Goal: Navigation & Orientation: Find specific page/section

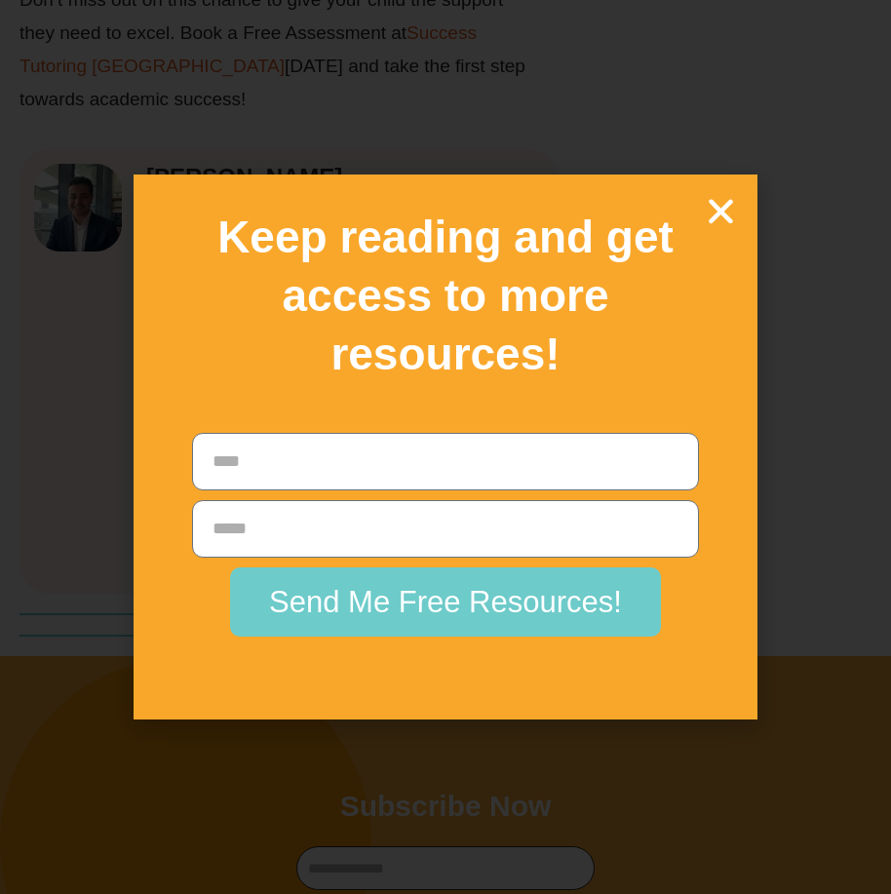
scroll to position [4486, 0]
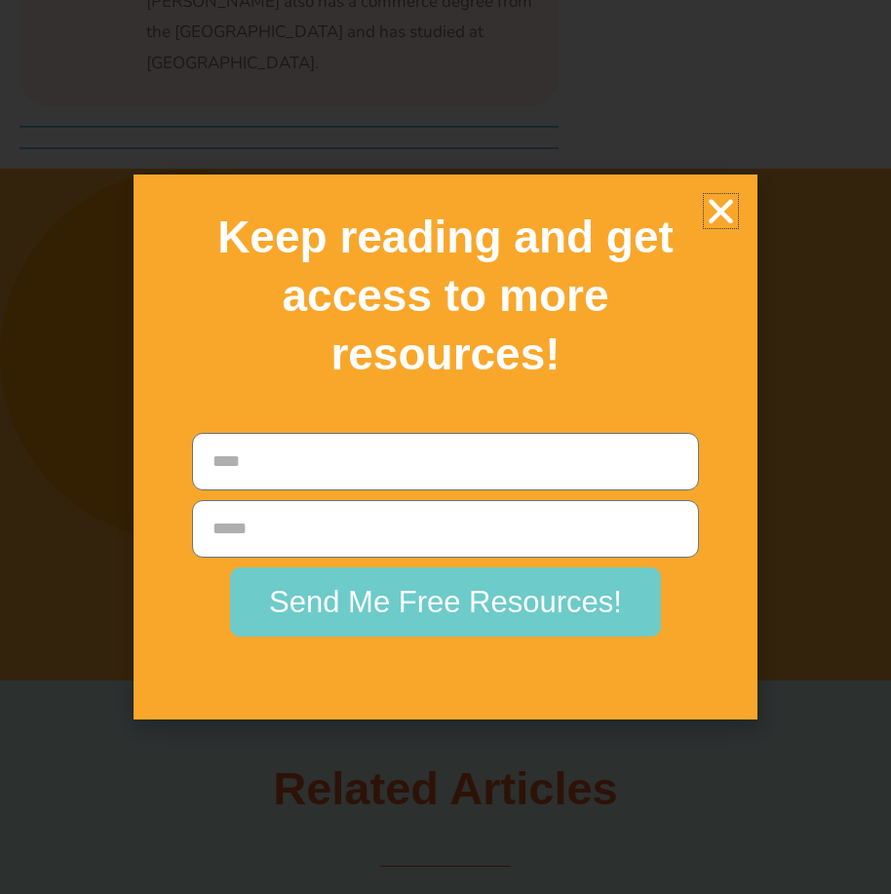
drag, startPoint x: 718, startPoint y: 209, endPoint x: 685, endPoint y: 188, distance: 39.0
click at [718, 209] on icon "Close" at bounding box center [721, 211] width 34 height 34
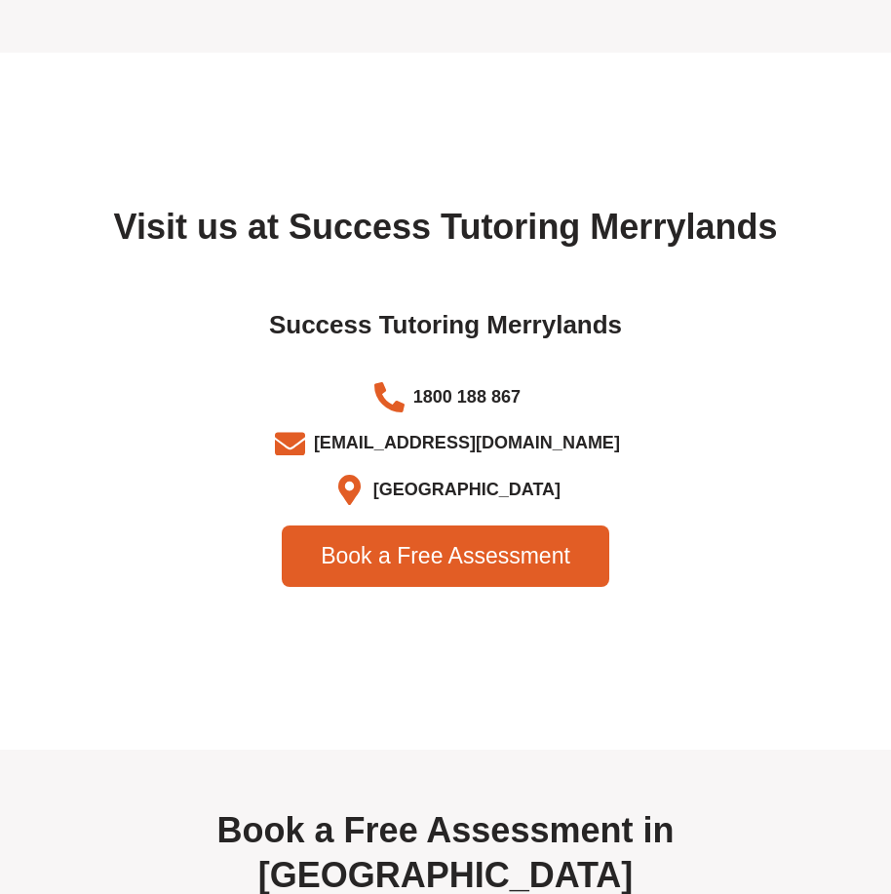
scroll to position [6533, 0]
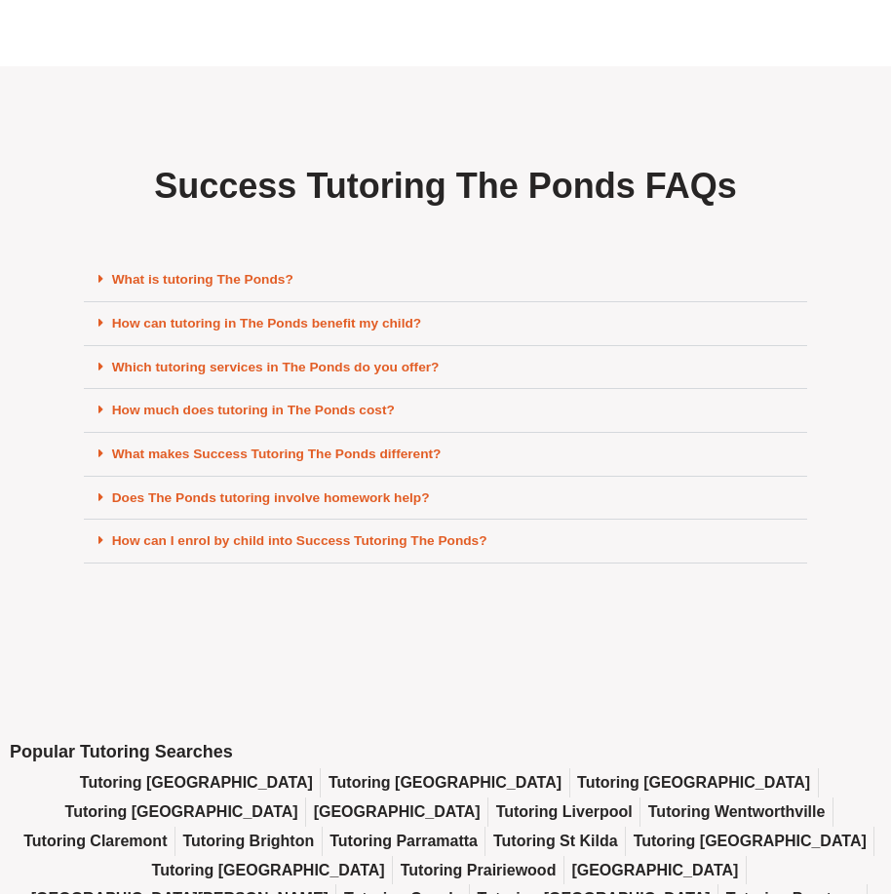
scroll to position [8387, 0]
